Goal: Transaction & Acquisition: Book appointment/travel/reservation

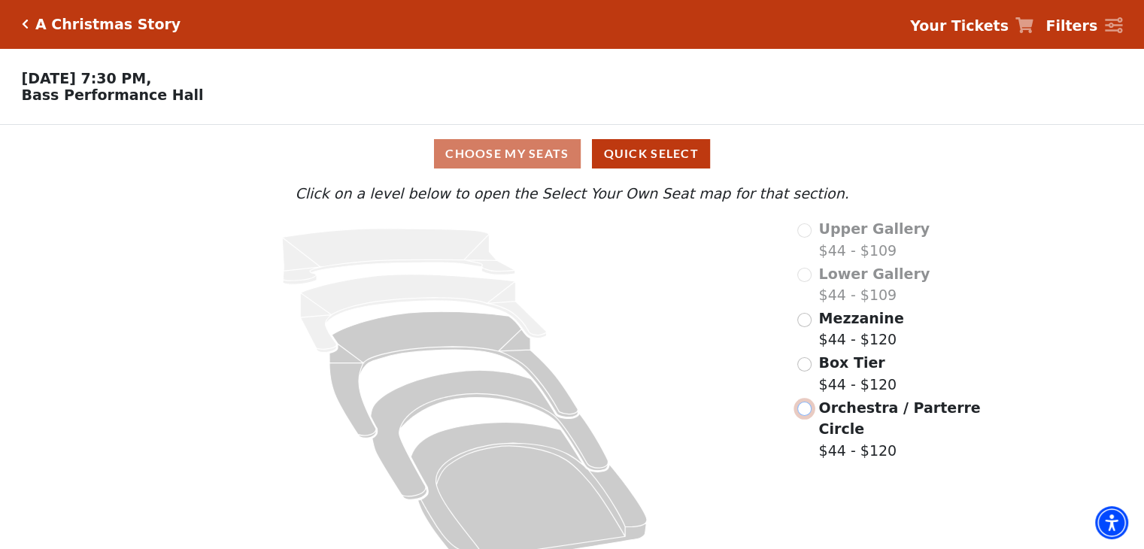
click at [806, 414] on input "Orchestra / Parterre Circle$44 - $120\a" at bounding box center [804, 409] width 14 height 14
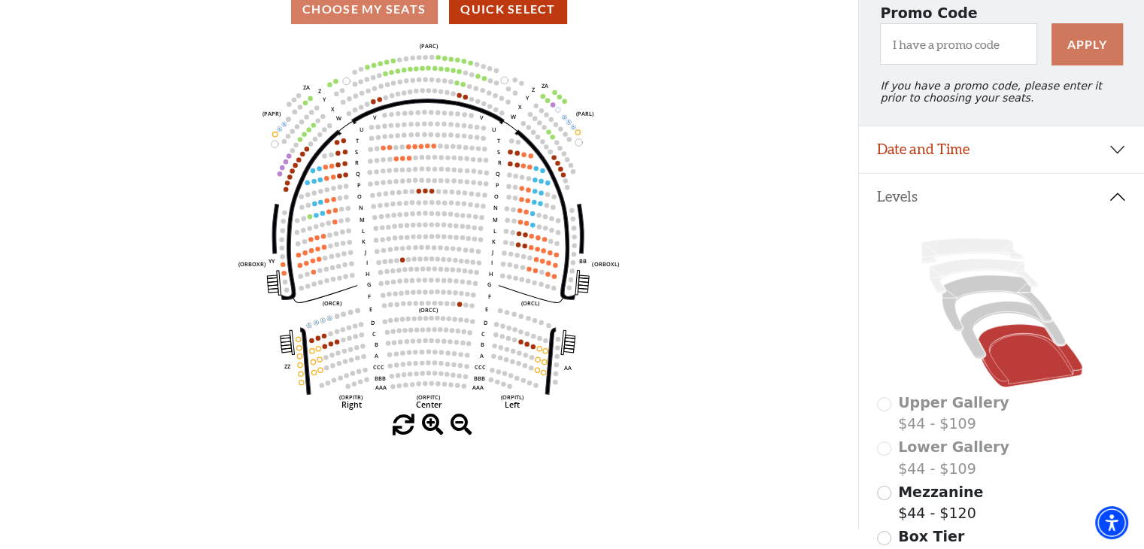
scroll to position [69, 0]
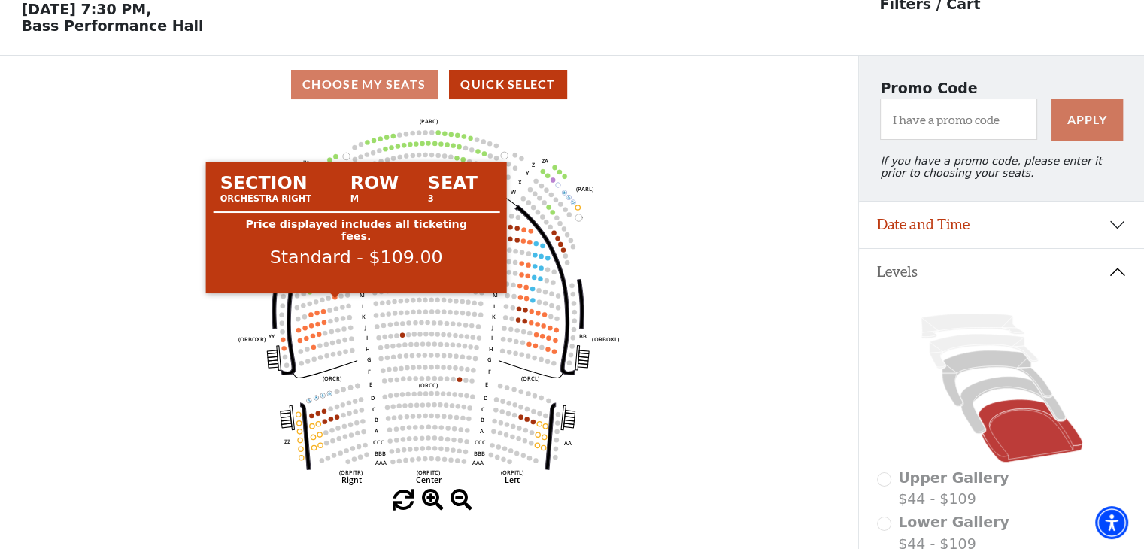
click at [335, 299] on circle at bounding box center [334, 297] width 5 height 5
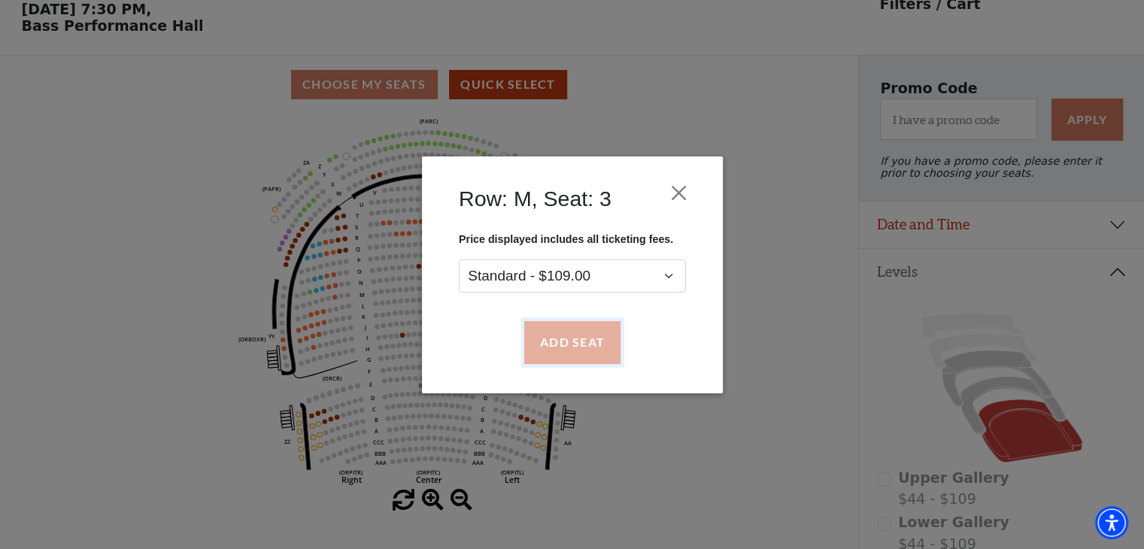
click at [563, 335] on button "Add Seat" at bounding box center [572, 342] width 96 height 42
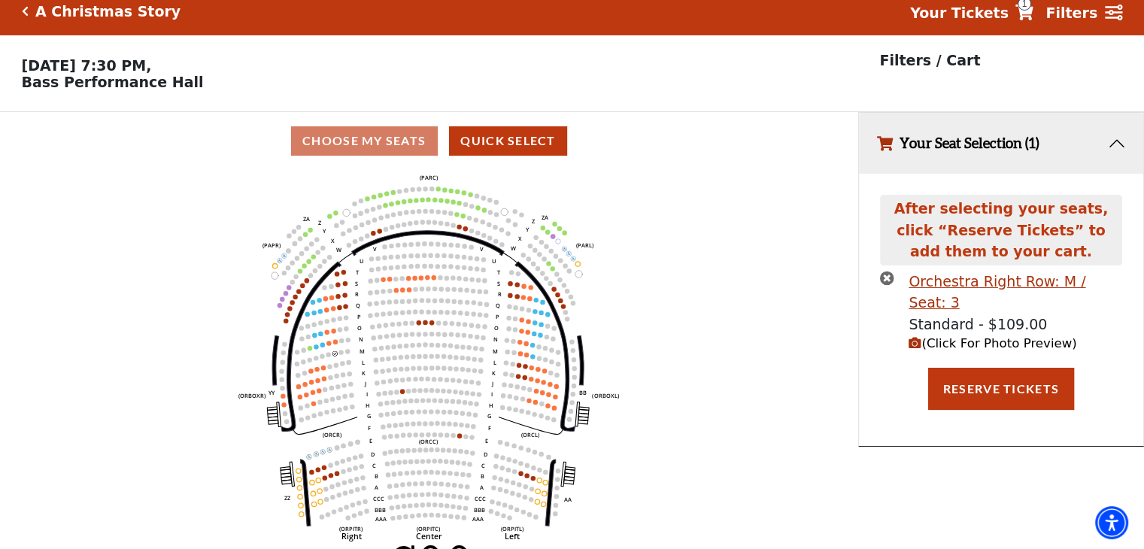
scroll to position [36, 0]
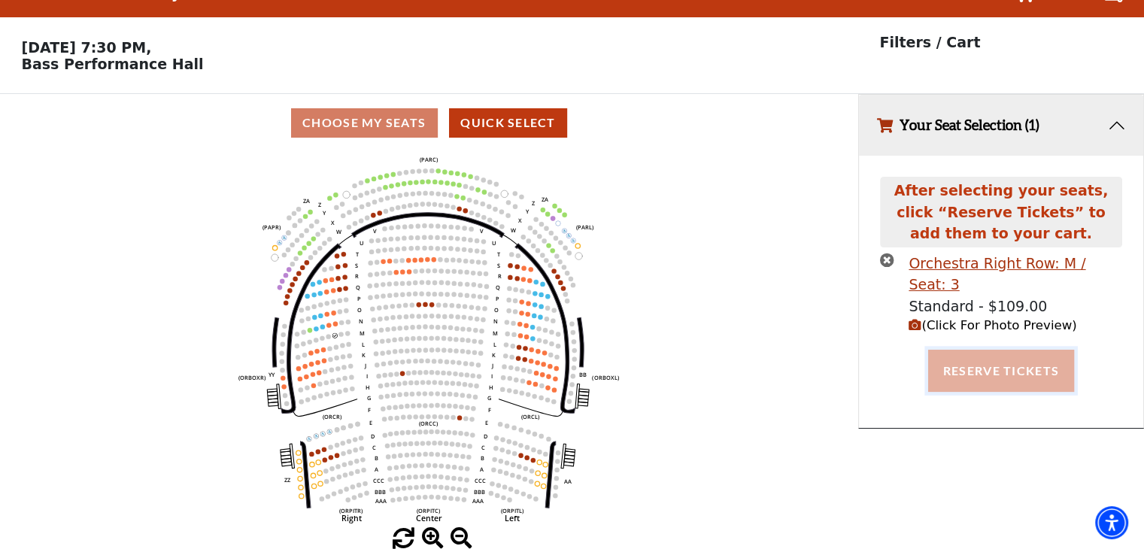
click at [1019, 355] on button "Reserve Tickets" at bounding box center [1001, 371] width 146 height 42
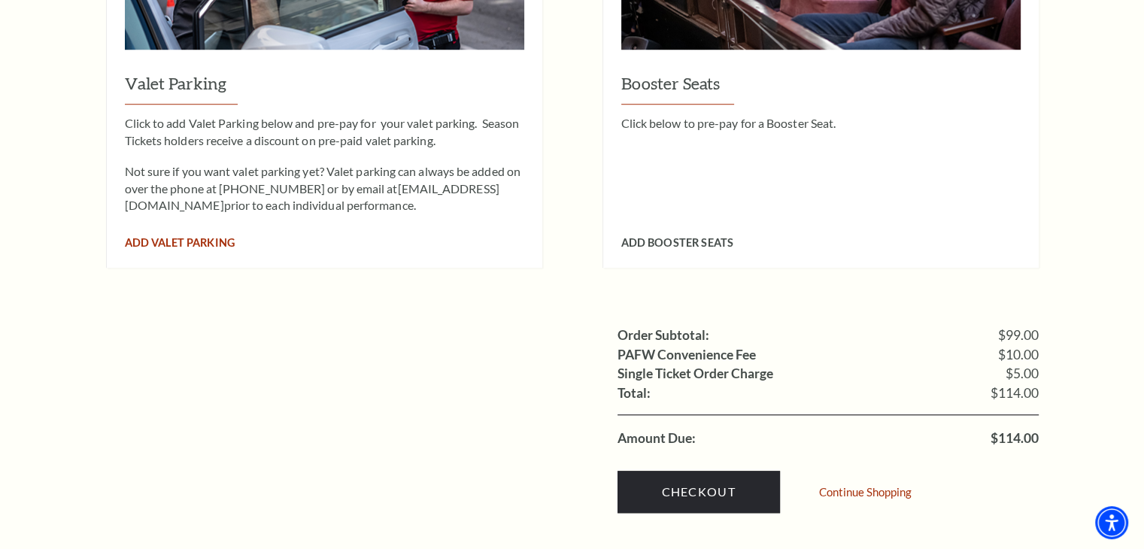
scroll to position [1279, 0]
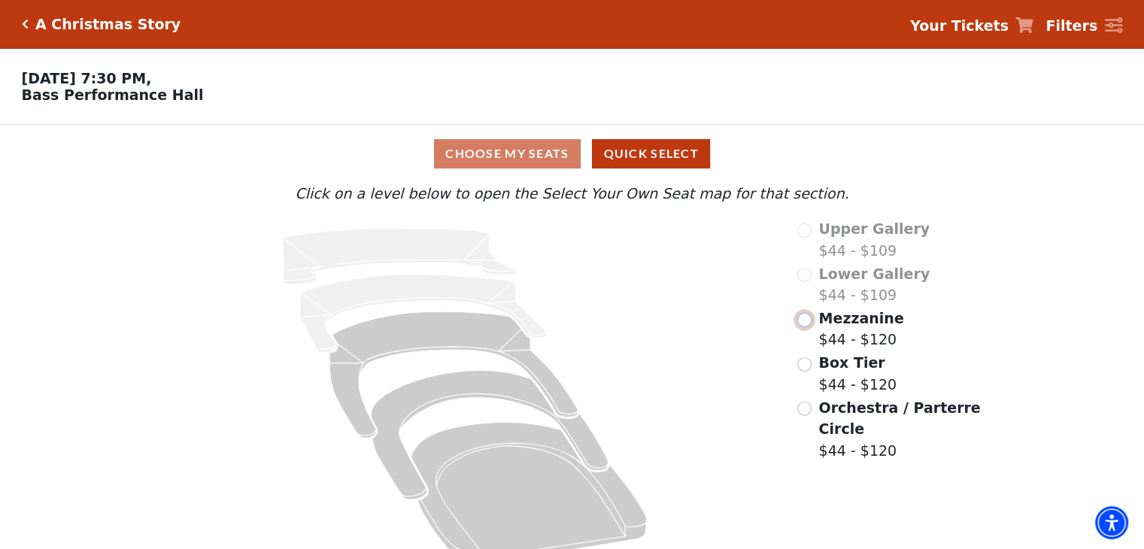
click at [809, 320] on input "Mezzanine$44 - $120\a" at bounding box center [804, 320] width 14 height 14
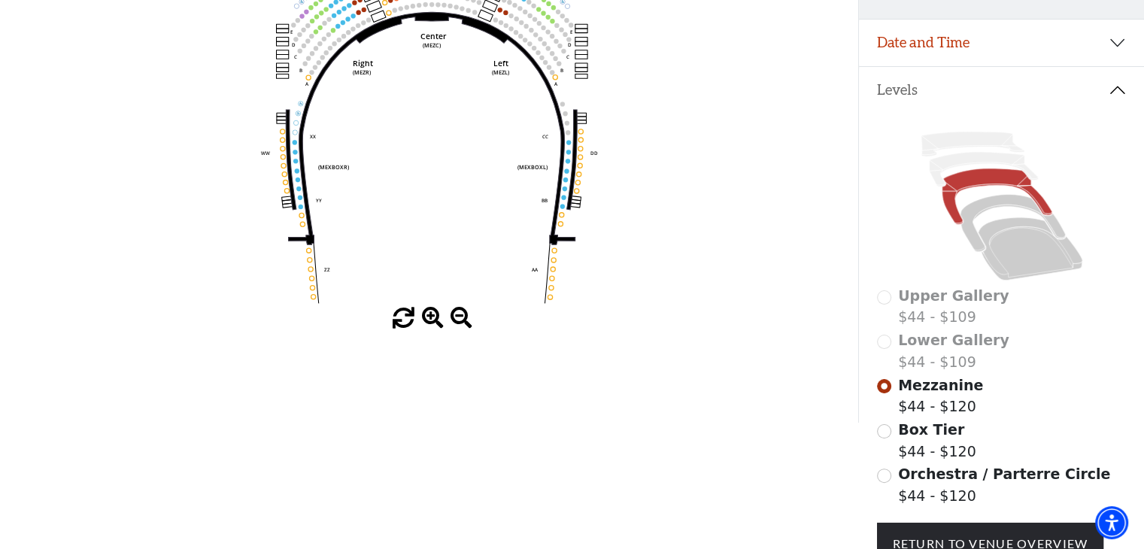
scroll to position [384, 0]
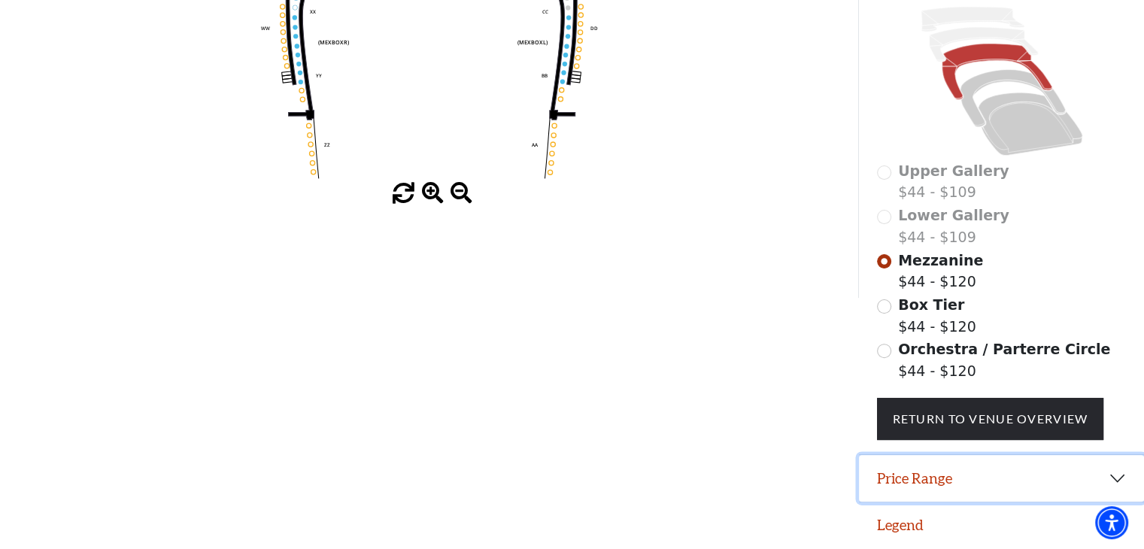
click at [1114, 482] on button "Price Range" at bounding box center [1001, 478] width 285 height 47
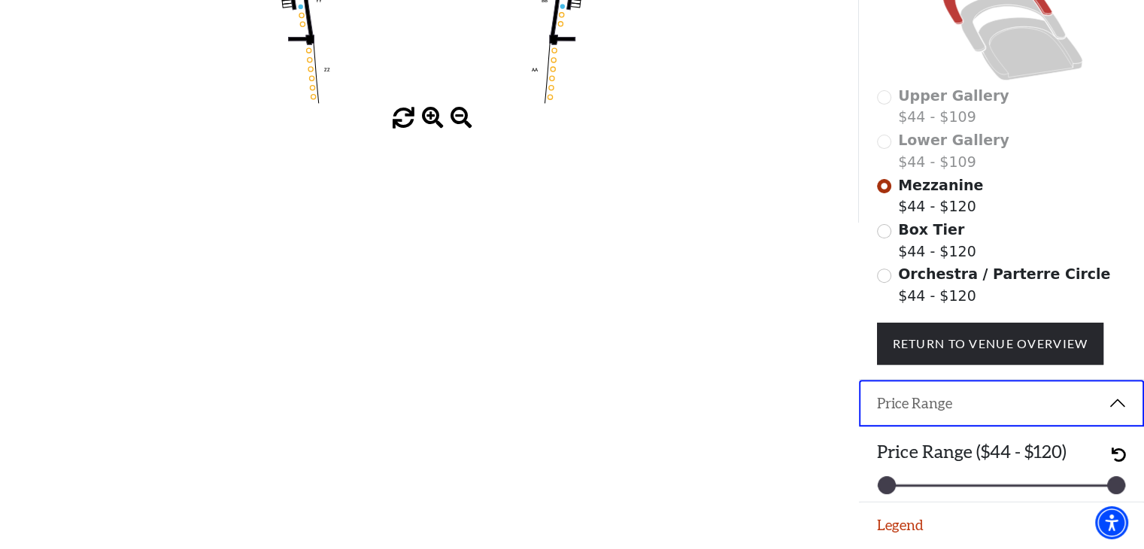
scroll to position [459, 0]
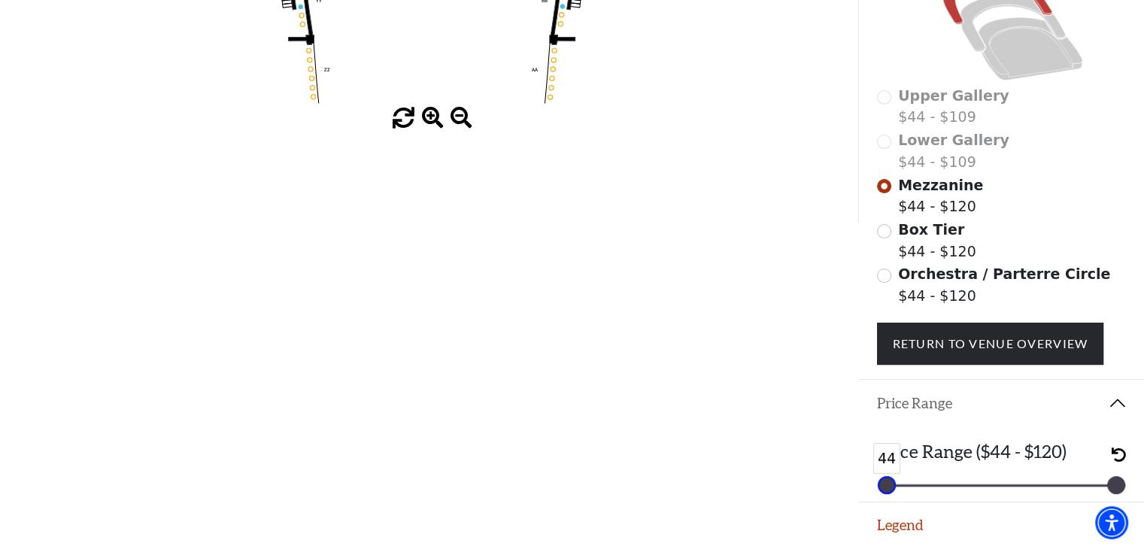
drag, startPoint x: 886, startPoint y: 481, endPoint x: 641, endPoint y: 400, distance: 258.1
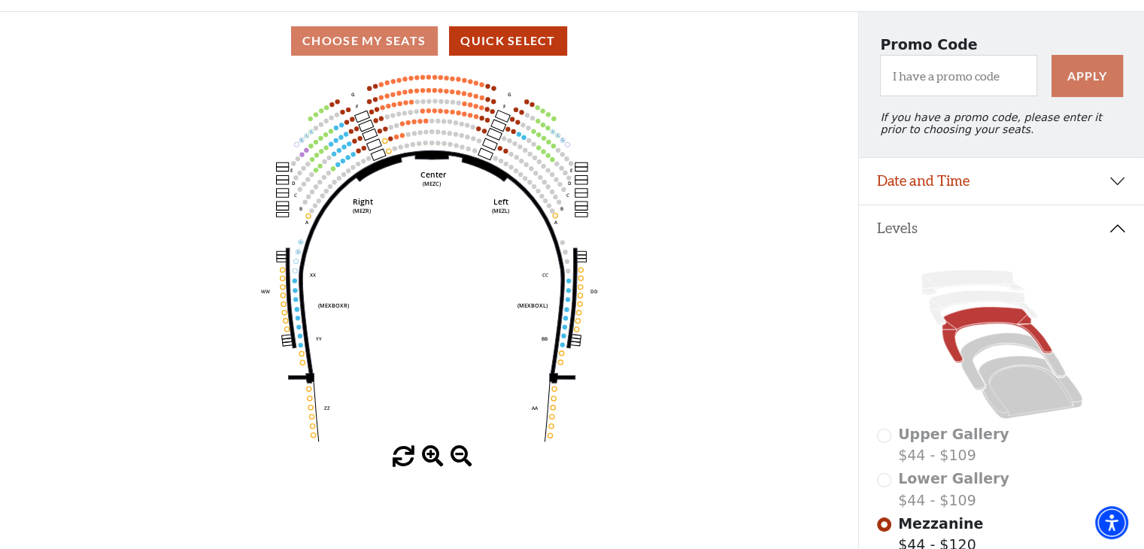
scroll to position [83, 0]
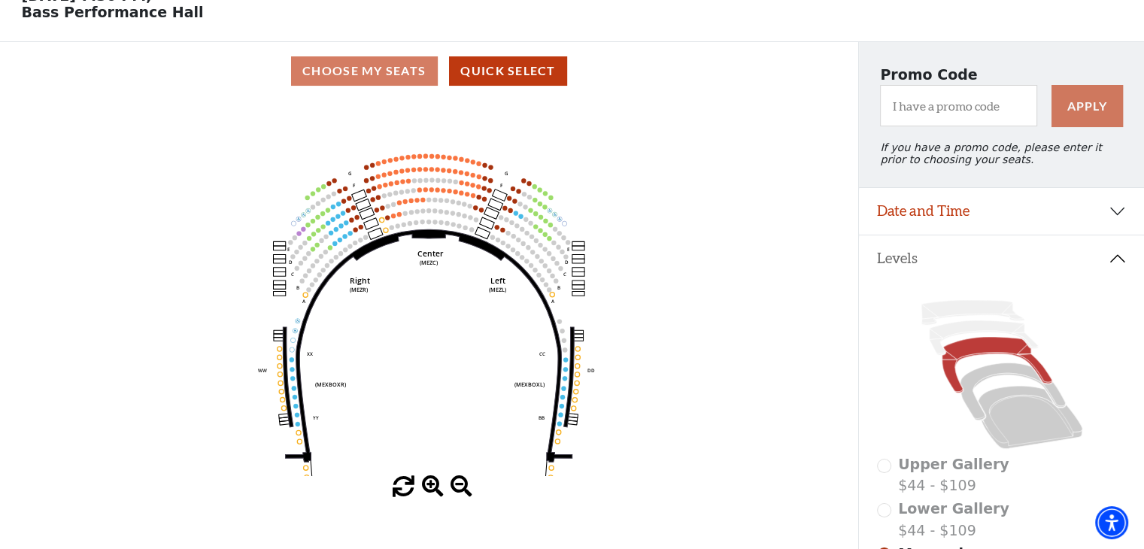
drag, startPoint x: 466, startPoint y: 291, endPoint x: 463, endPoint y: 324, distance: 33.3
click at [463, 324] on icon "Center (MEZC) Right (MEZR) Left (MEZL) (MEXBOXR) (MEXBOXL) XX WW CC DD YY BB ZZ…" at bounding box center [429, 288] width 773 height 376
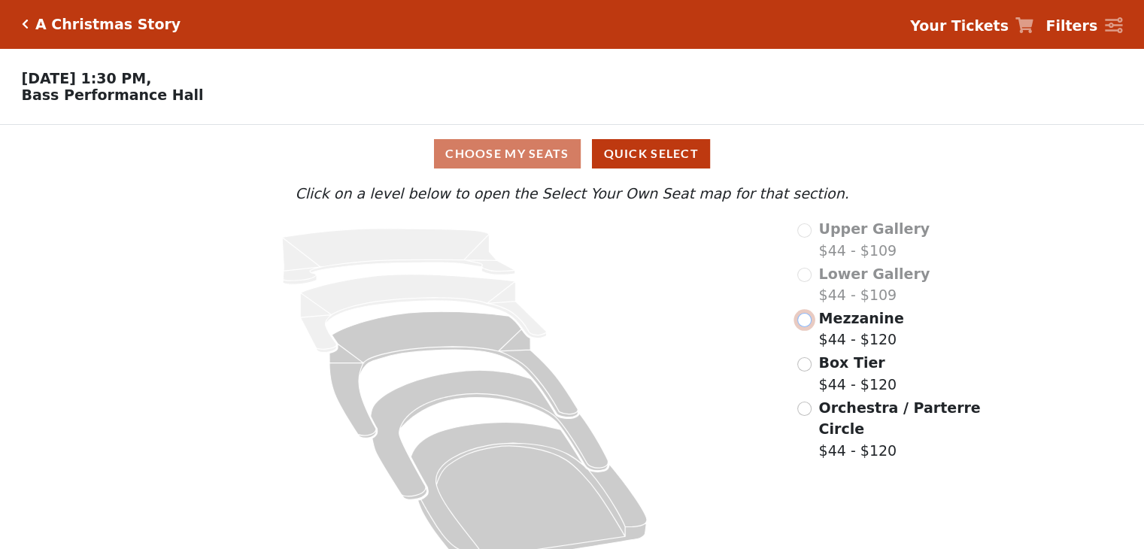
click at [799, 326] on input "radio" at bounding box center [804, 320] width 14 height 14
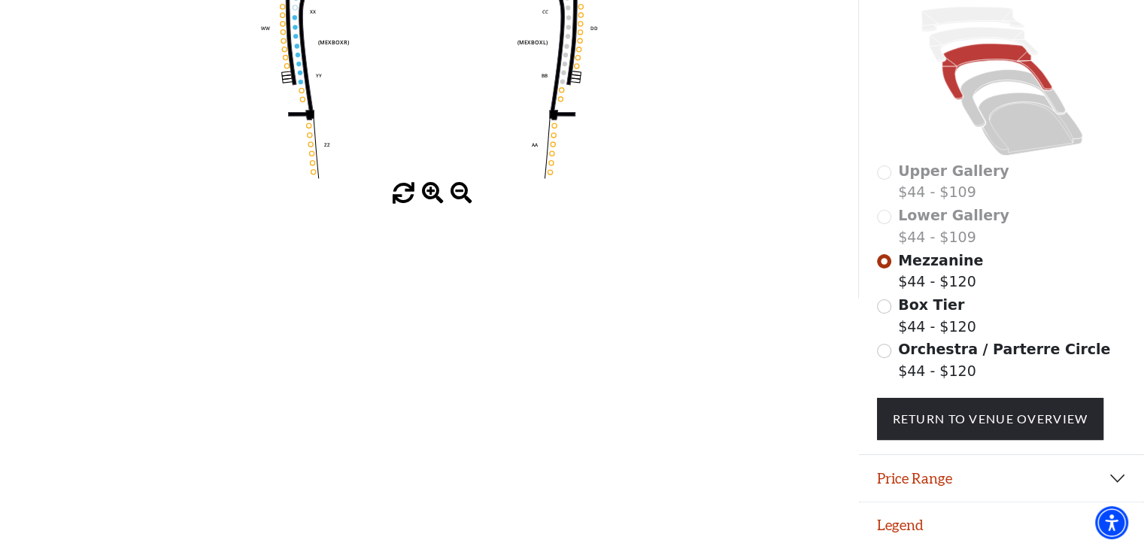
scroll to position [384, 0]
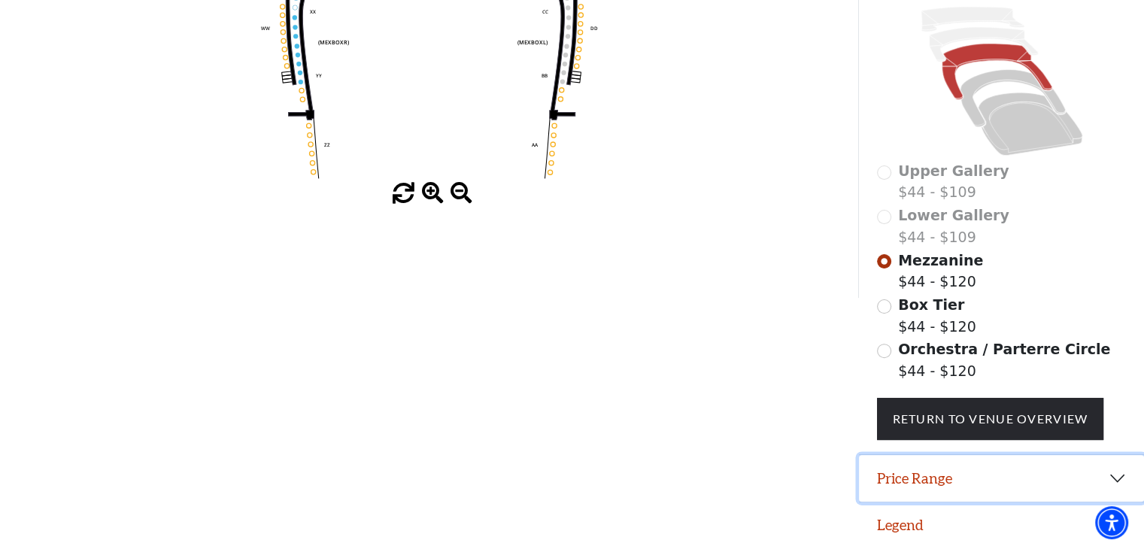
click at [1115, 464] on button "Price Range" at bounding box center [1001, 478] width 285 height 47
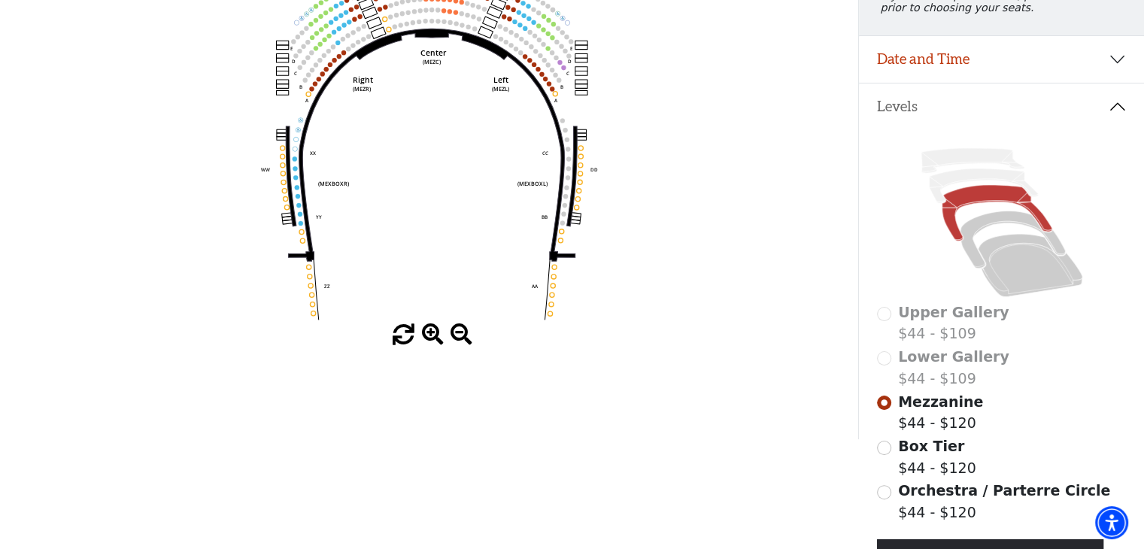
scroll to position [8, 0]
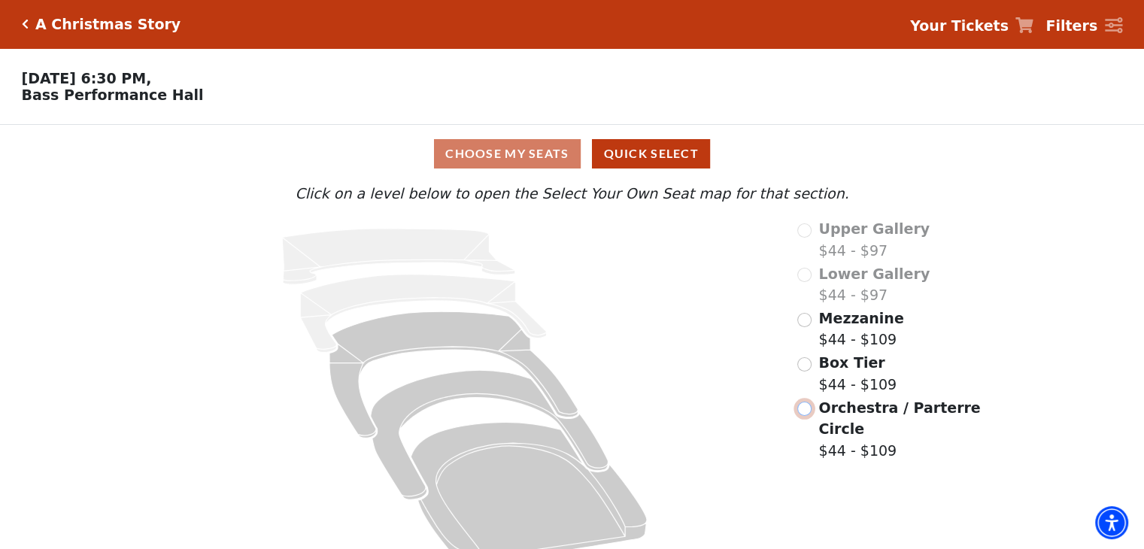
click at [803, 414] on input "Orchestra / Parterre Circle$44 - $109\a" at bounding box center [804, 409] width 14 height 14
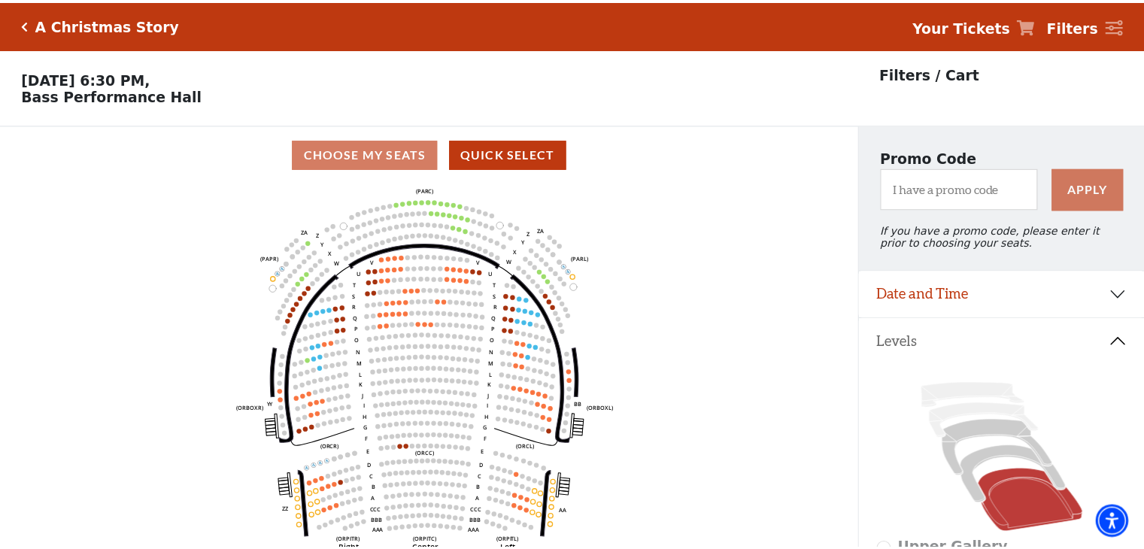
scroll to position [69, 0]
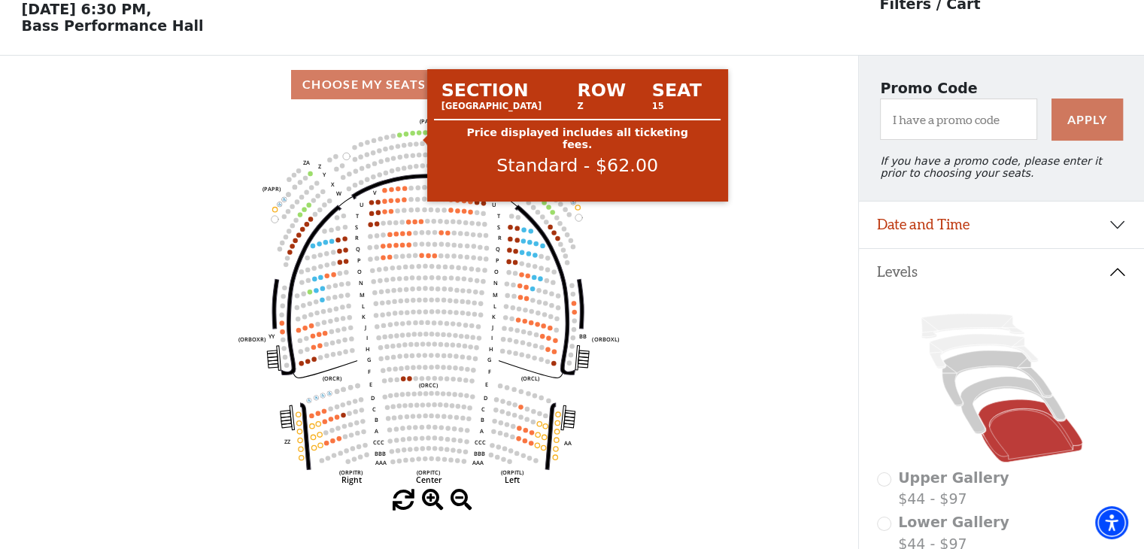
click at [418, 135] on circle at bounding box center [419, 132] width 5 height 5
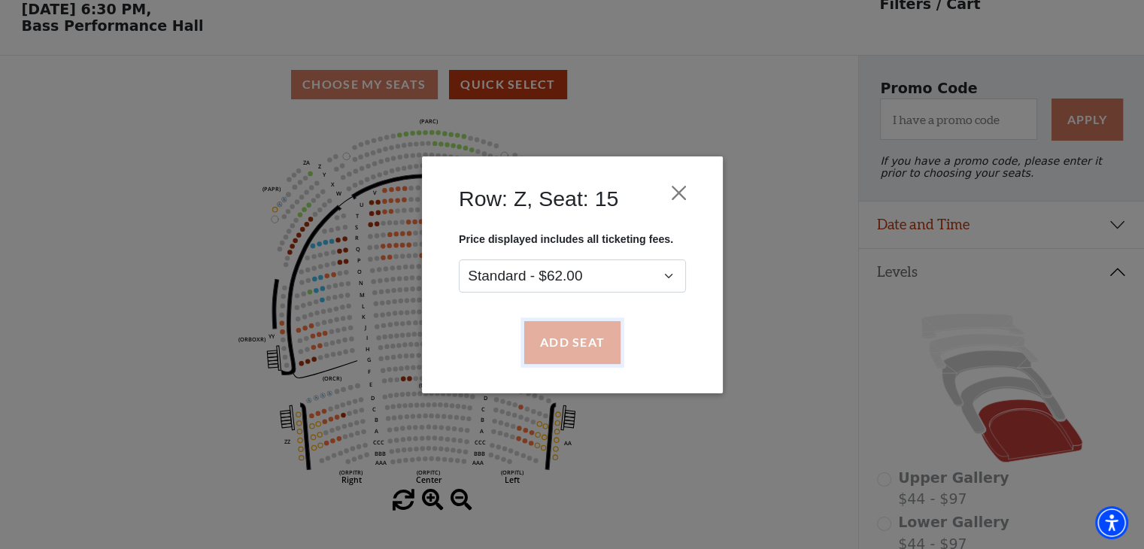
click at [571, 345] on button "Add Seat" at bounding box center [572, 342] width 96 height 42
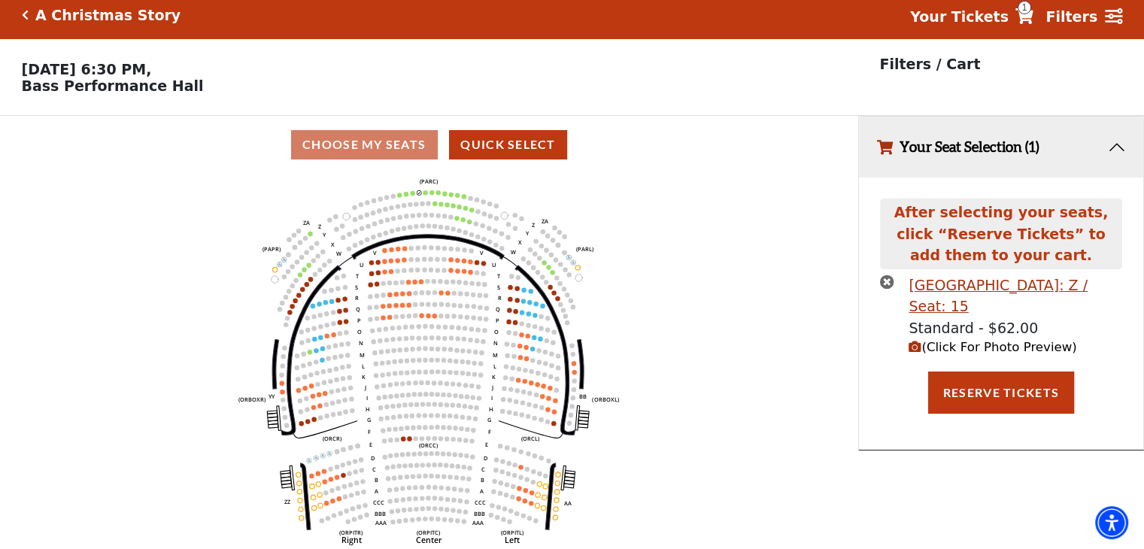
scroll to position [36, 0]
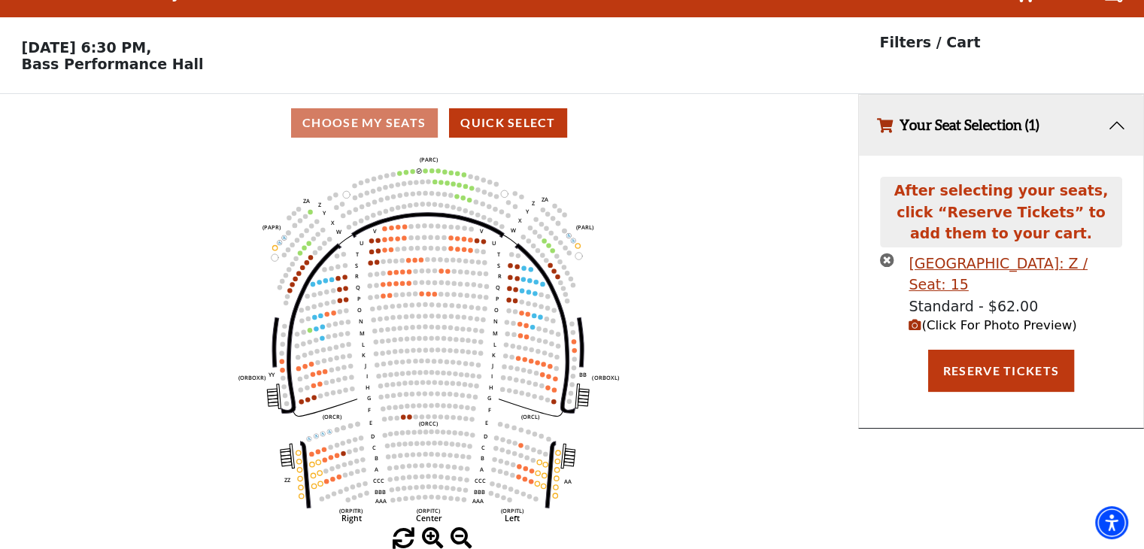
click at [888, 259] on icon "times-circle" at bounding box center [887, 260] width 14 height 14
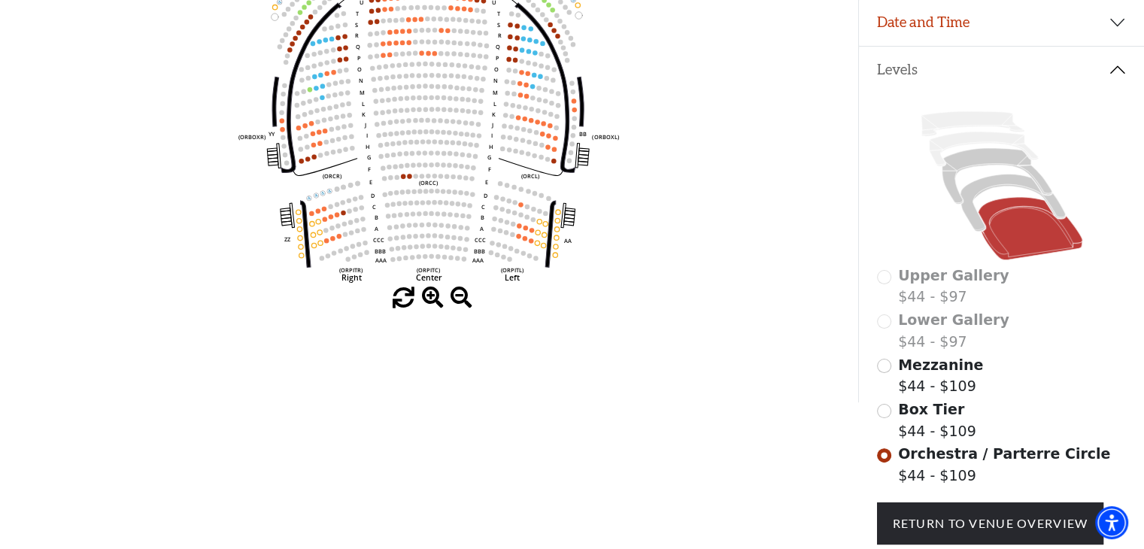
scroll to position [278, 0]
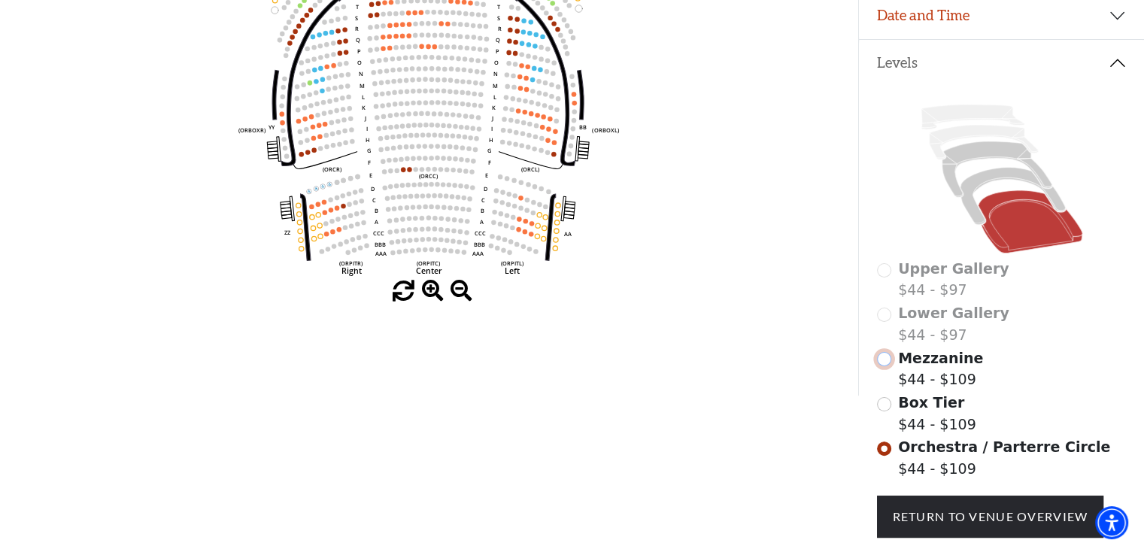
click at [884, 366] on input "Mezzanine$44 - $109\a" at bounding box center [884, 359] width 14 height 14
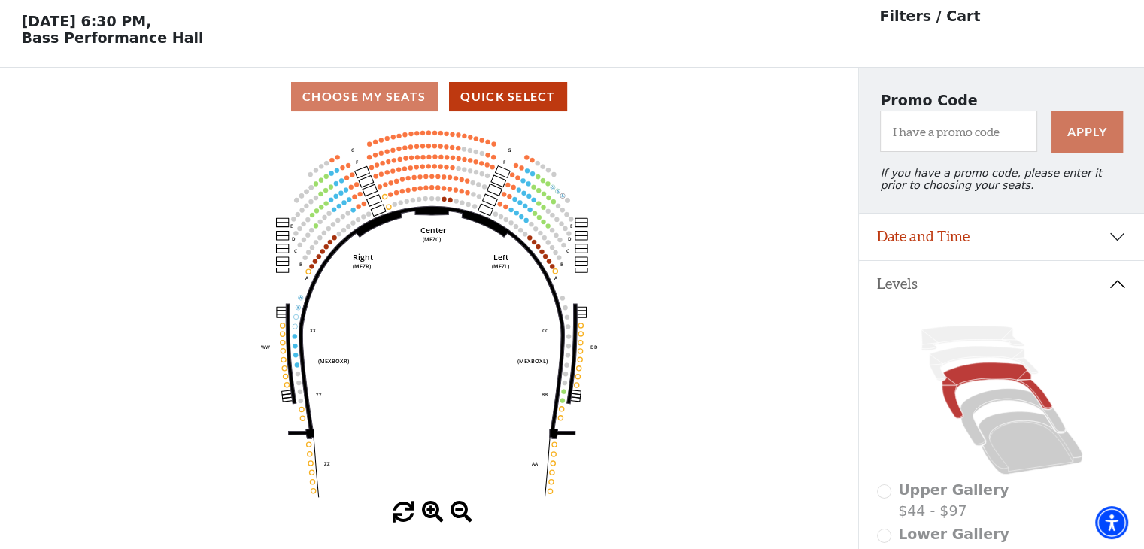
scroll to position [69, 0]
